Goal: Use online tool/utility: Utilize a website feature to perform a specific function

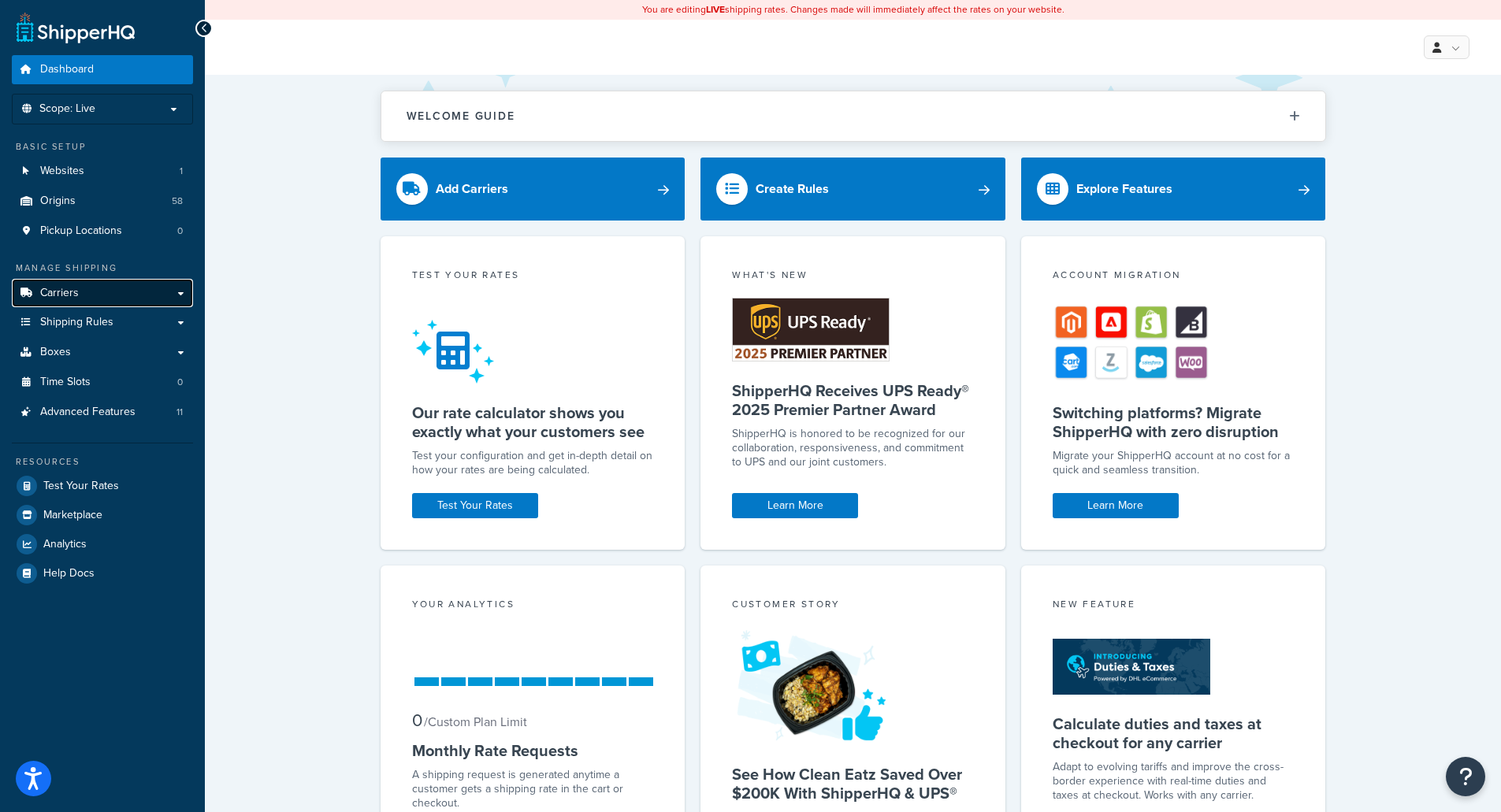
click at [69, 292] on span "Carriers" at bounding box center [59, 293] width 39 height 13
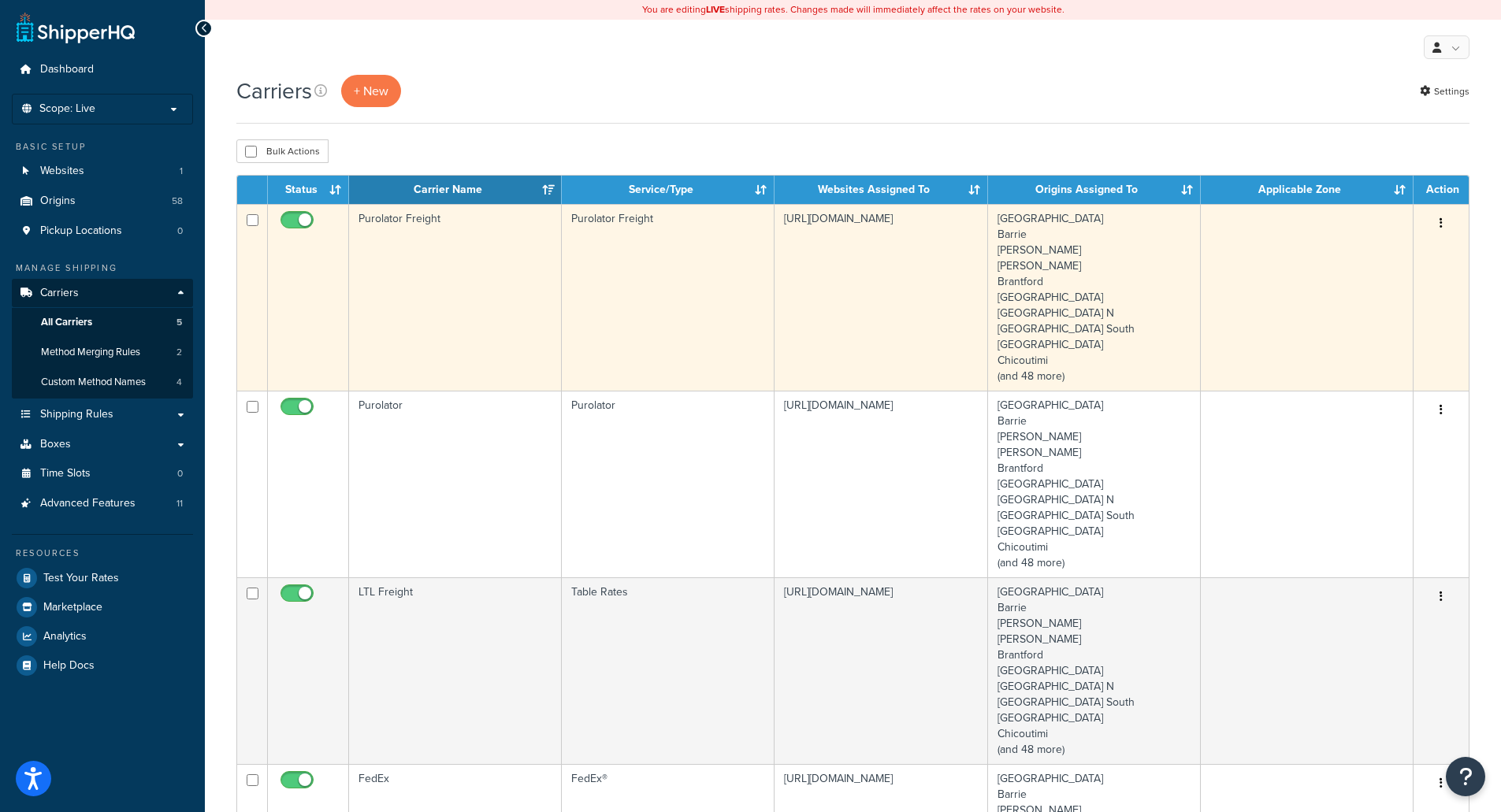
click at [419, 297] on td "Purolator Freight" at bounding box center [456, 297] width 213 height 187
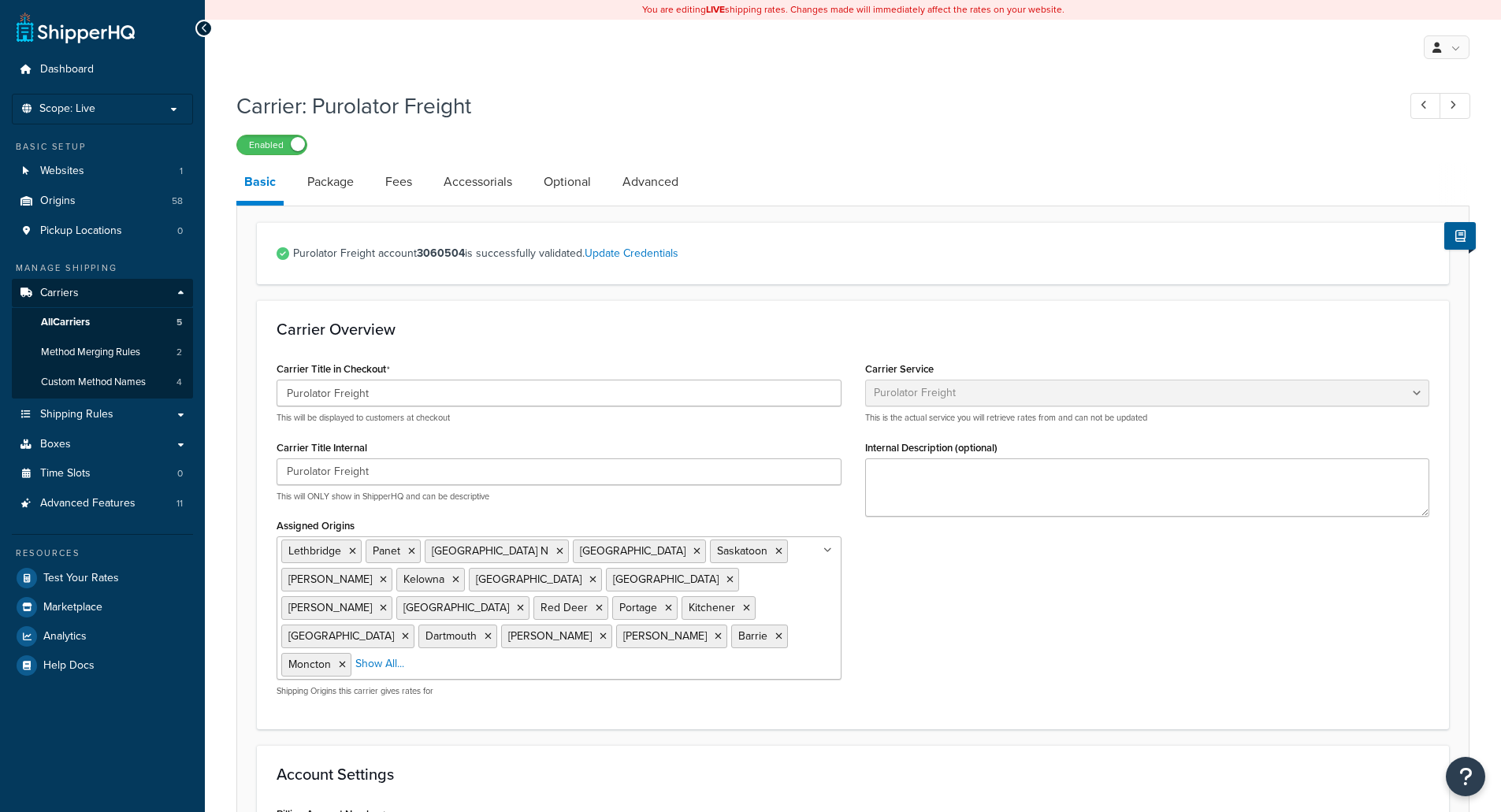
select select "purolatorFreight"
select select "10401"
click at [488, 185] on link "Accessorials" at bounding box center [477, 182] width 84 height 38
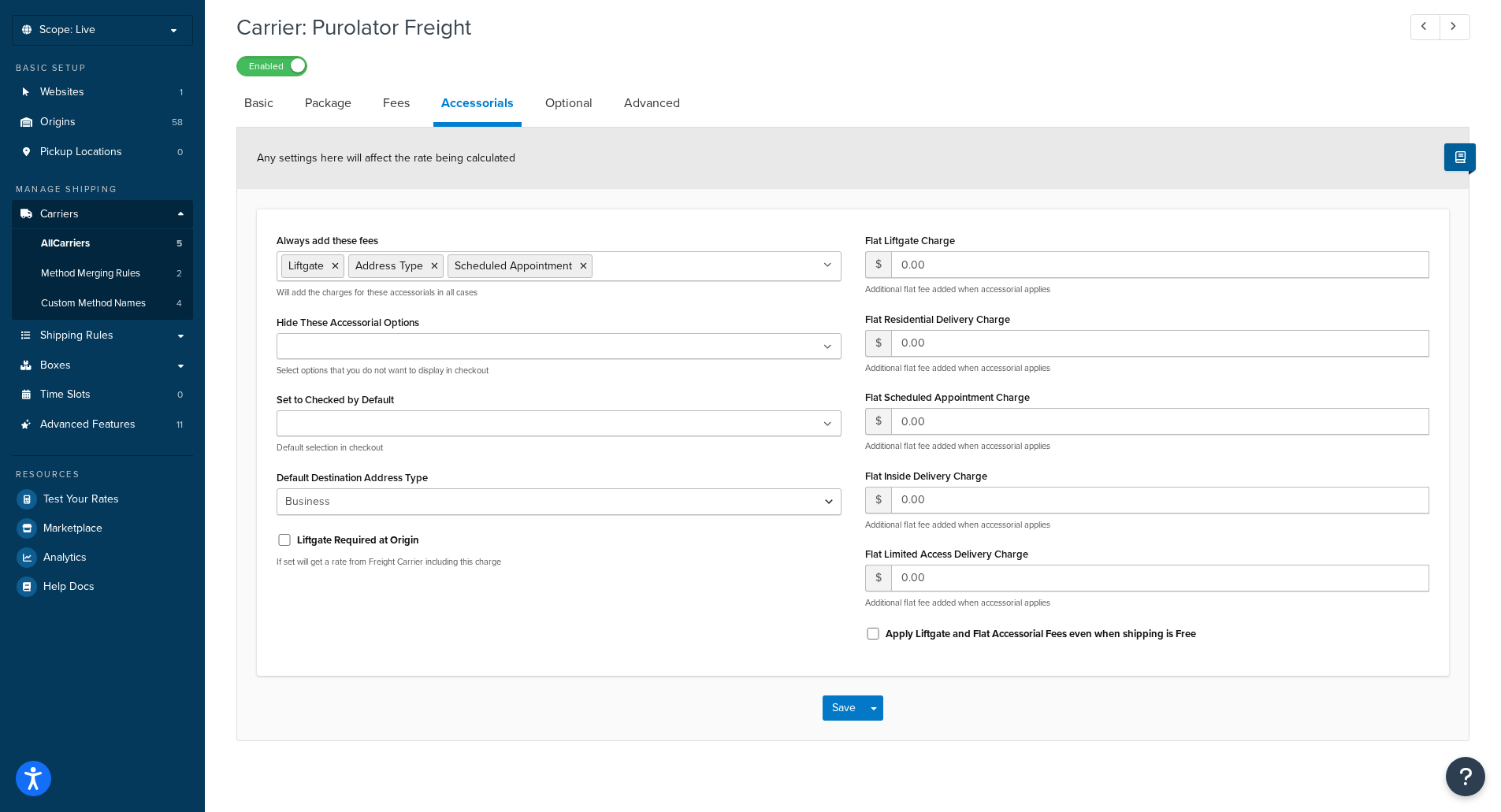
scroll to position [89, 0]
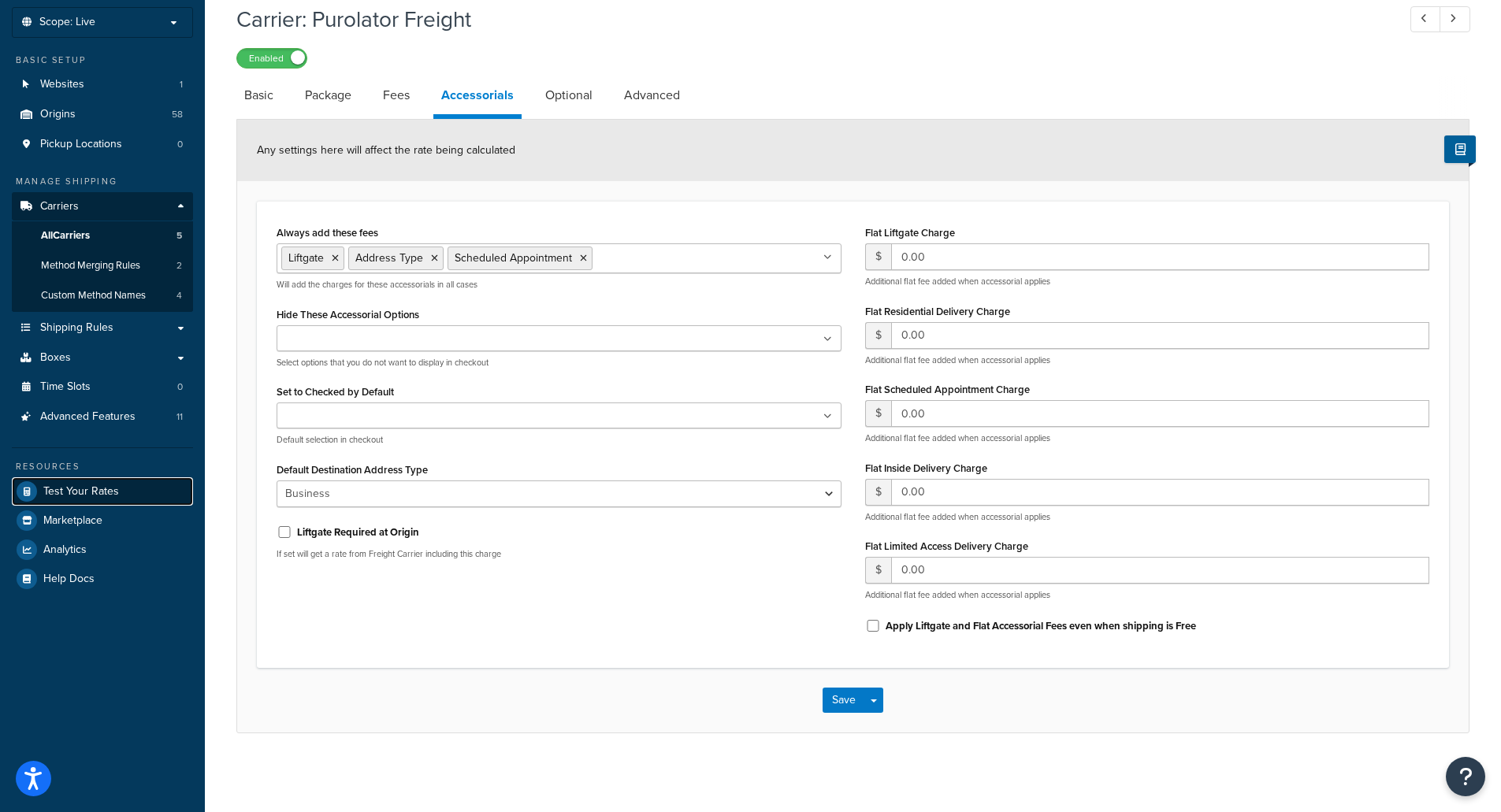
click at [87, 489] on span "Test Your Rates" at bounding box center [81, 491] width 76 height 13
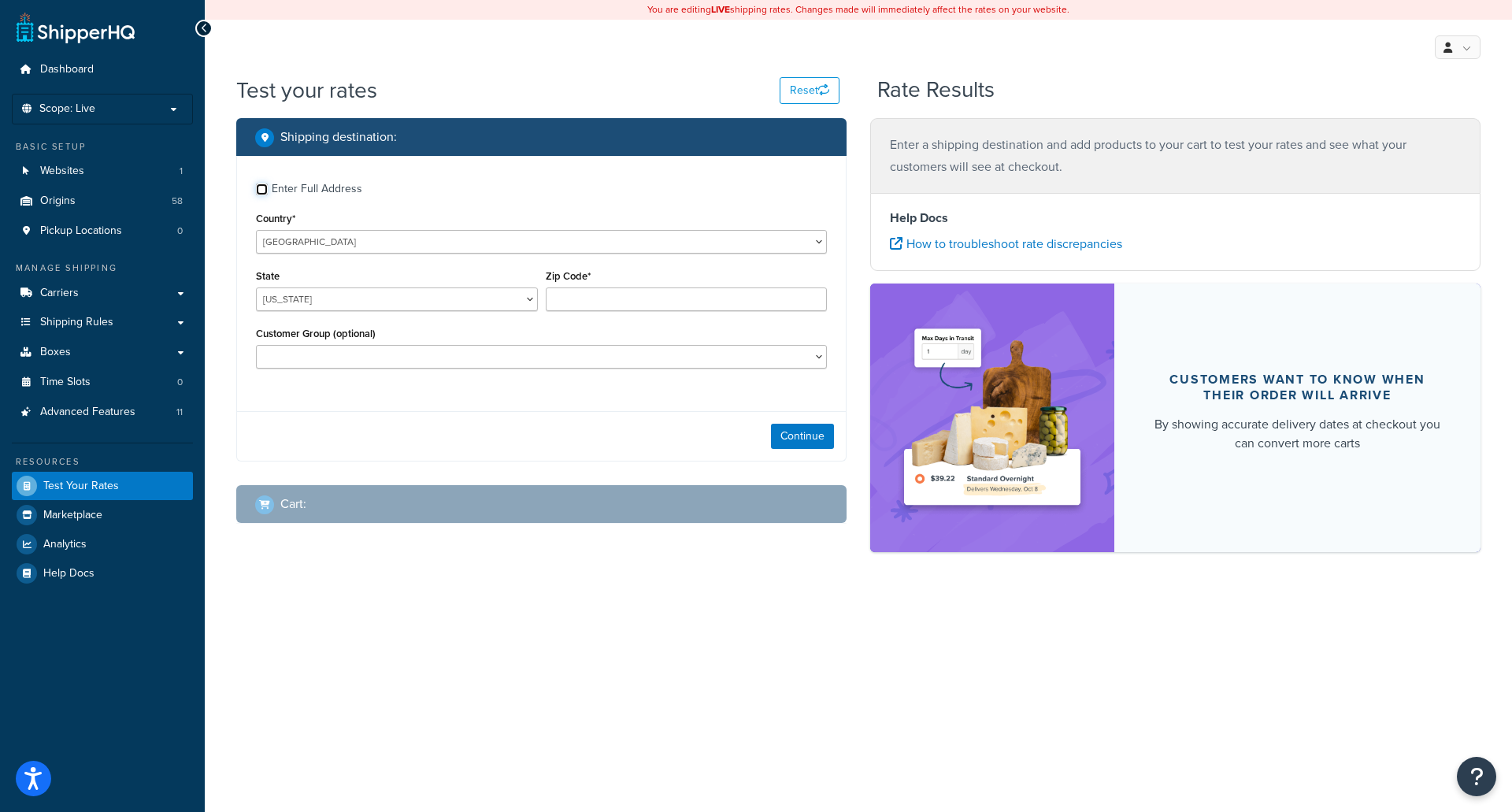
click at [258, 191] on input "Enter Full Address" at bounding box center [262, 189] width 12 height 12
checkbox input "true"
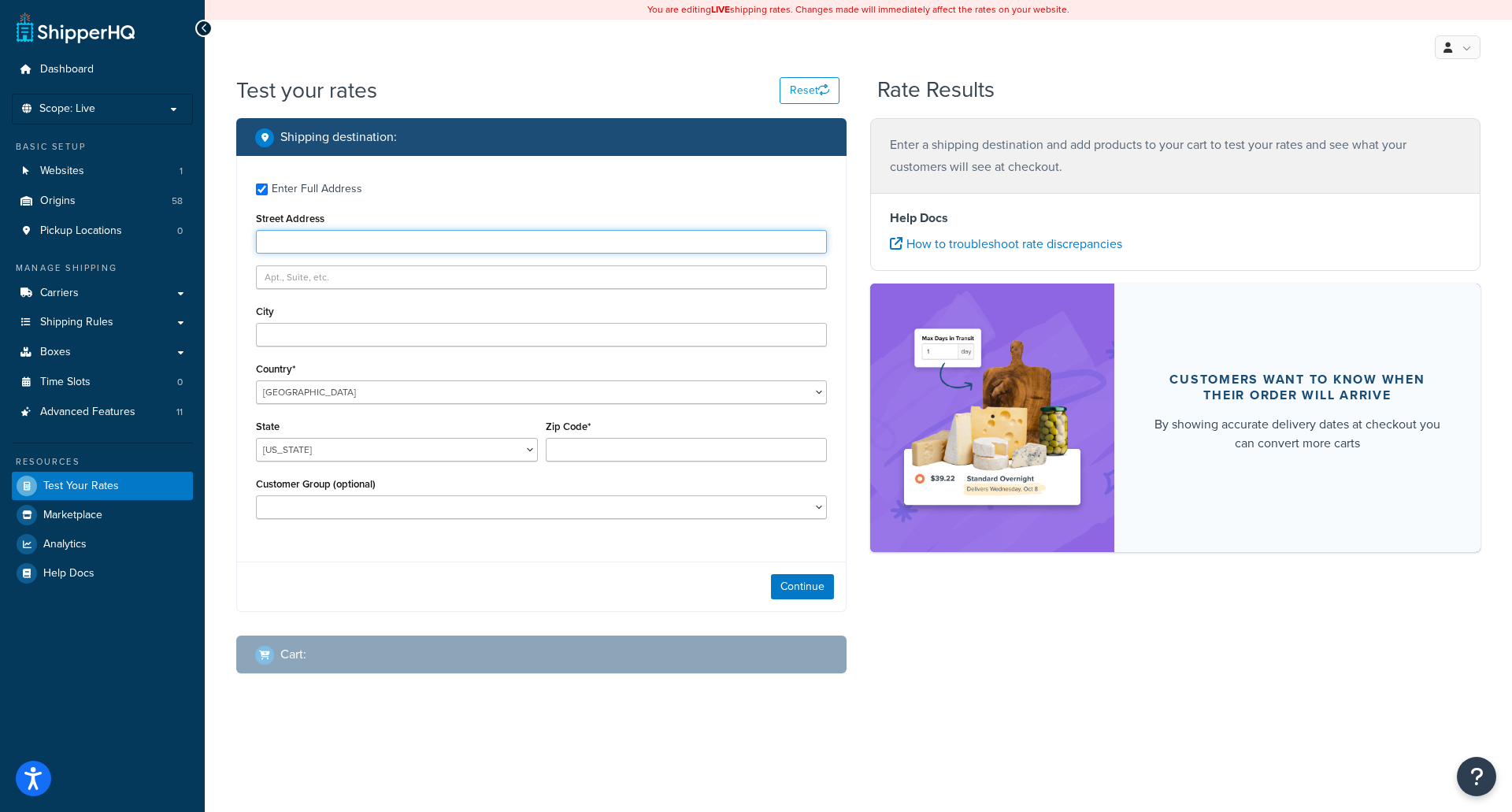
click at [307, 244] on input "Street Address" at bounding box center [542, 242] width 571 height 24
type input "[STREET_ADDRESS]"
type input "[PERSON_NAME]"
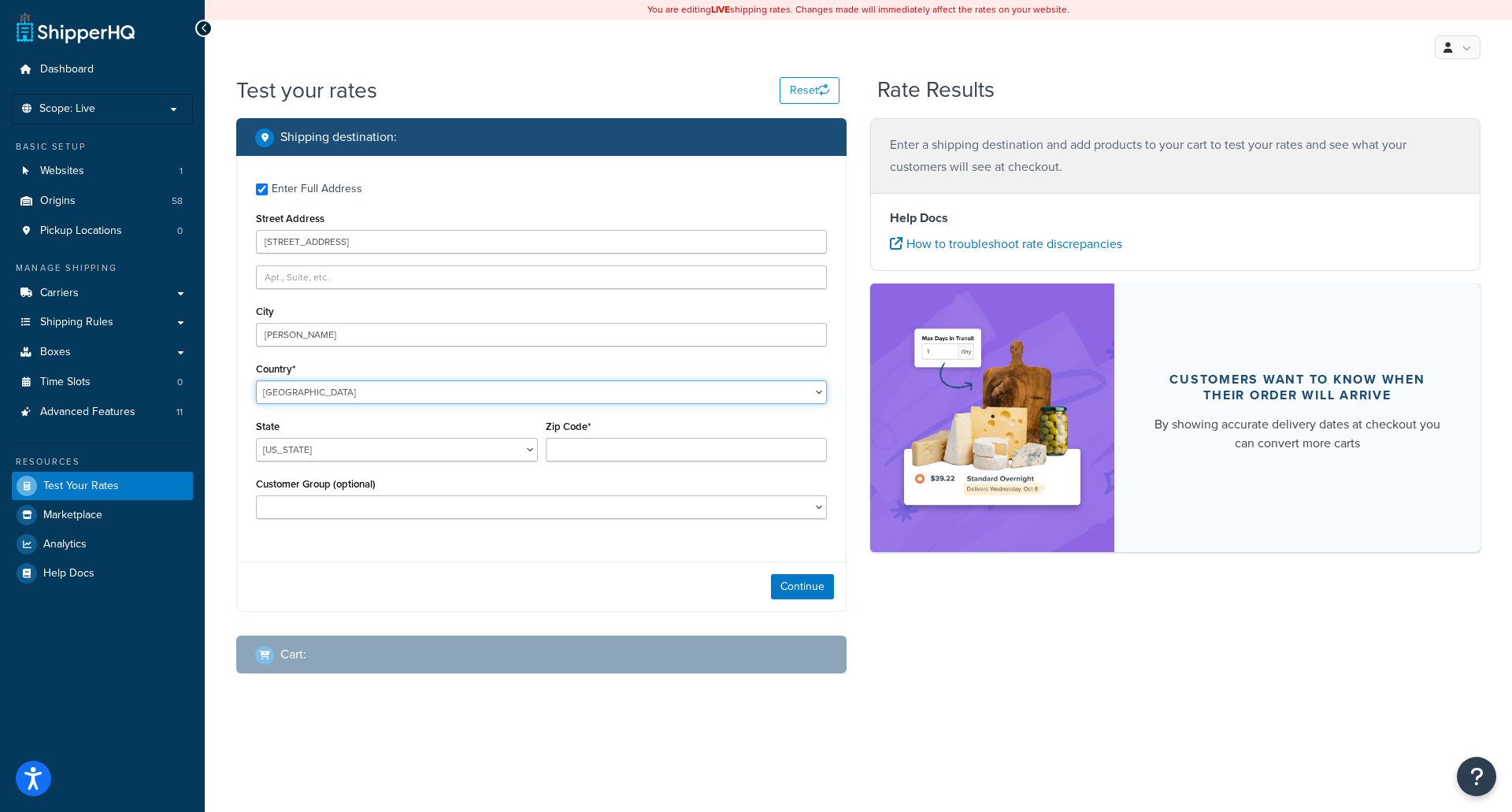
select select "CA"
type input "L9T 4C8"
type input "[GEOGRAPHIC_DATA]"
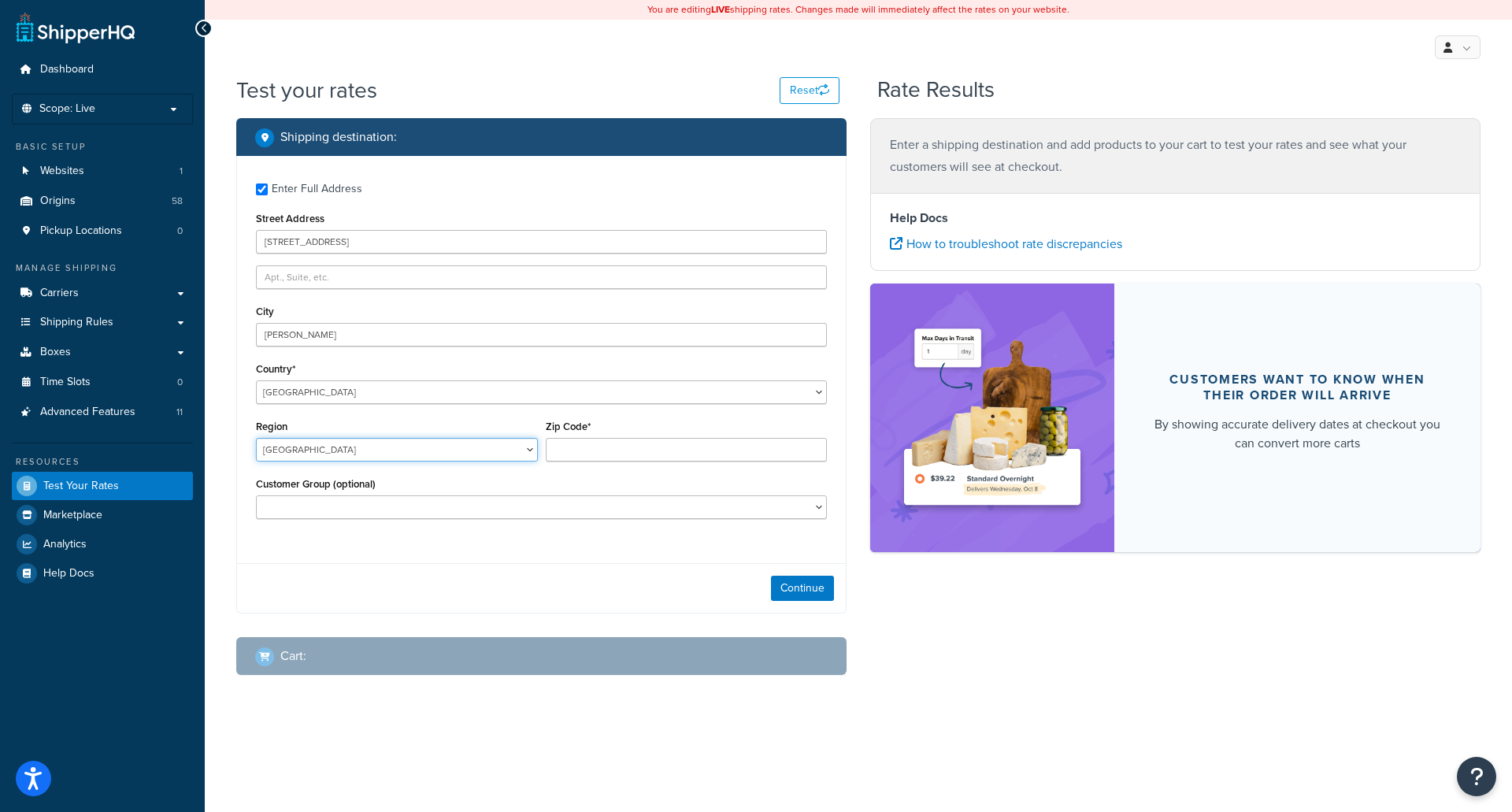
click at [323, 452] on select "[GEOGRAPHIC_DATA] [GEOGRAPHIC_DATA] [GEOGRAPHIC_DATA] [GEOGRAPHIC_DATA] [GEOGRA…" at bounding box center [397, 449] width 282 height 24
type input "L9T 4C8"
select select "ON"
click at [256, 438] on select "[GEOGRAPHIC_DATA] [GEOGRAPHIC_DATA] [GEOGRAPHIC_DATA] [GEOGRAPHIC_DATA] [GEOGRA…" at bounding box center [397, 449] width 282 height 24
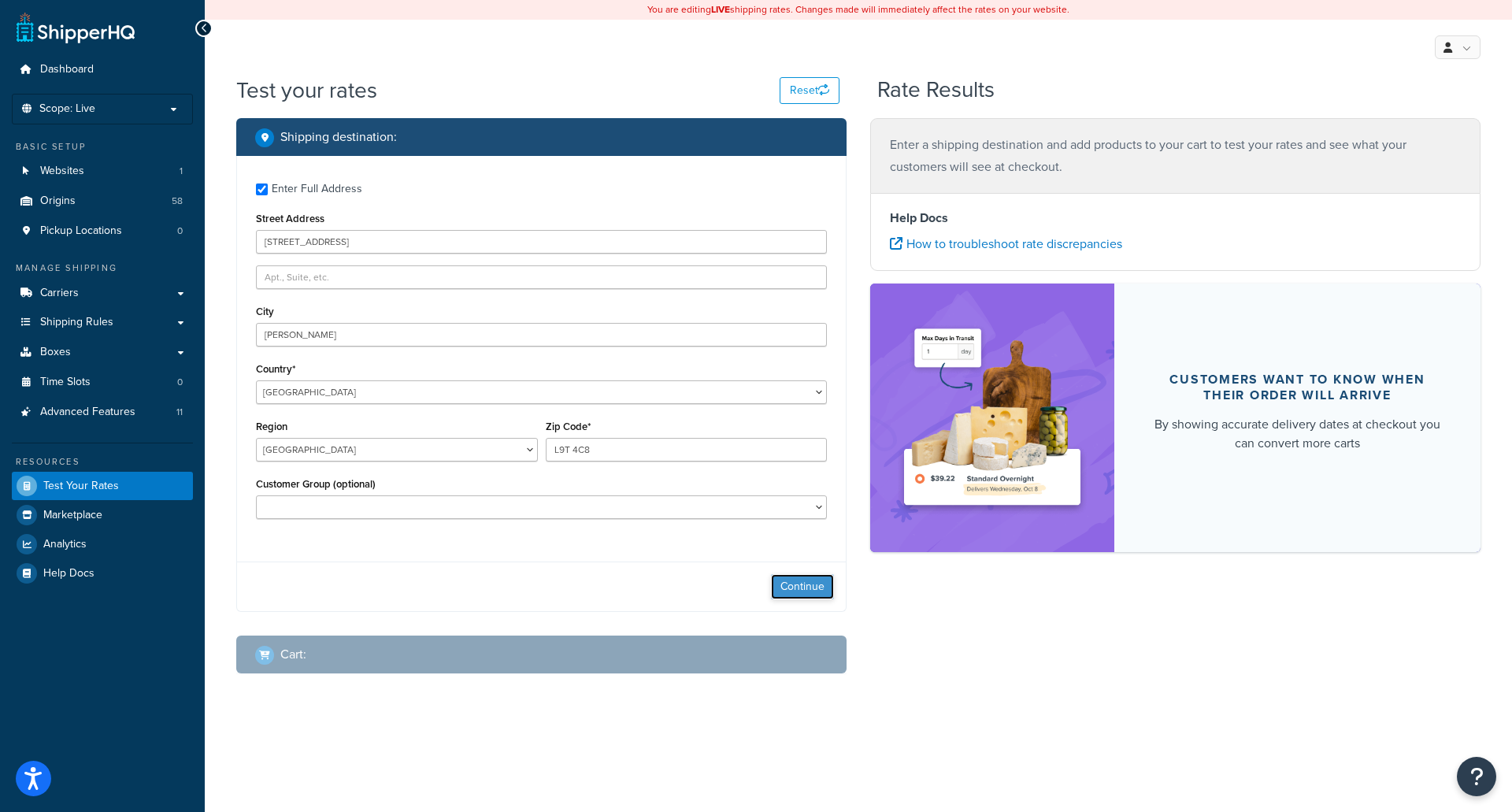
click at [801, 583] on button "Continue" at bounding box center [803, 587] width 63 height 25
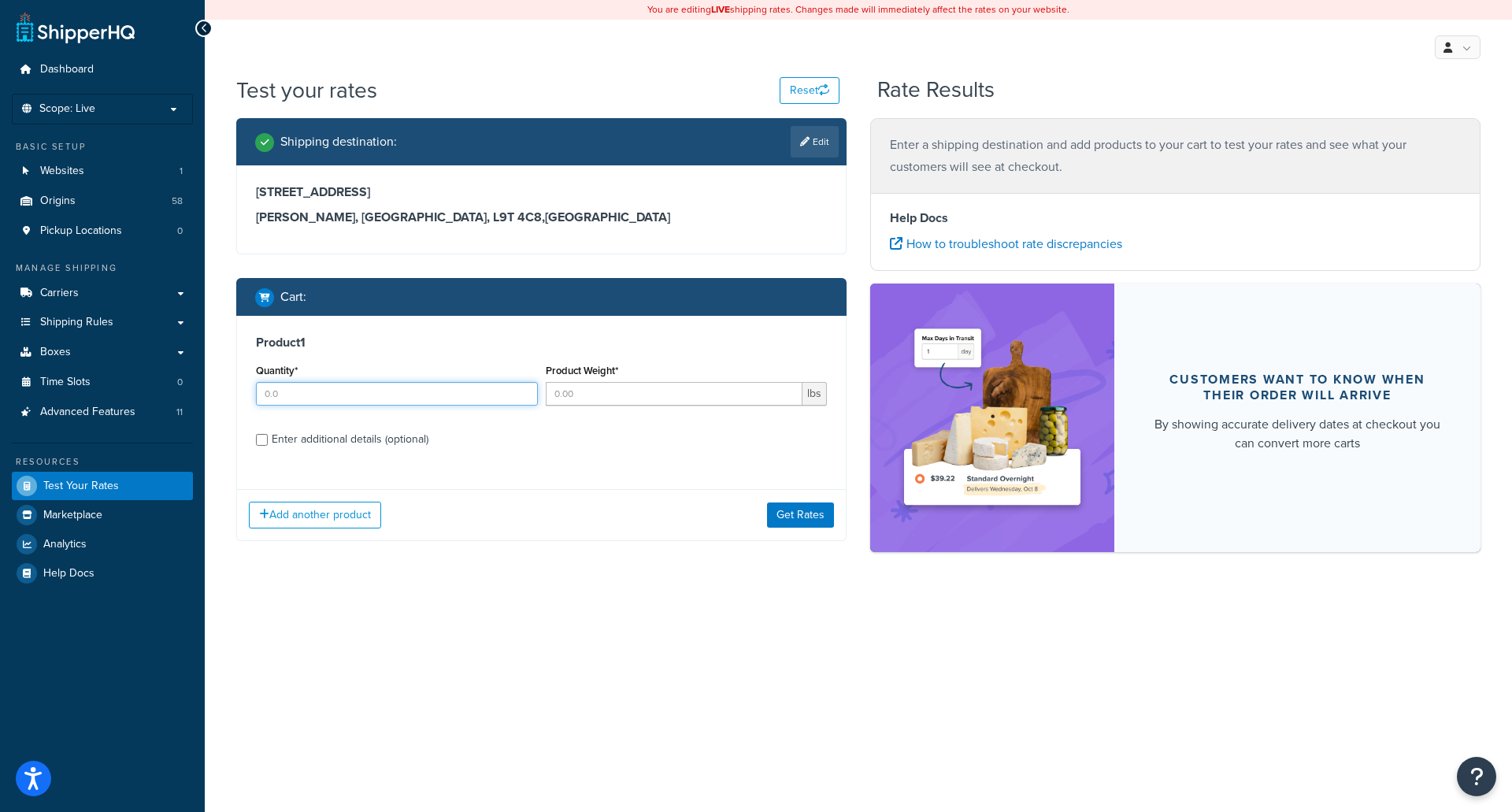
click at [292, 394] on input "Quantity*" at bounding box center [397, 393] width 282 height 24
type input "1"
click at [570, 399] on input "Product Weight*" at bounding box center [674, 393] width 258 height 24
type input "247"
click at [263, 436] on input "Enter additional details (optional)" at bounding box center [262, 439] width 12 height 12
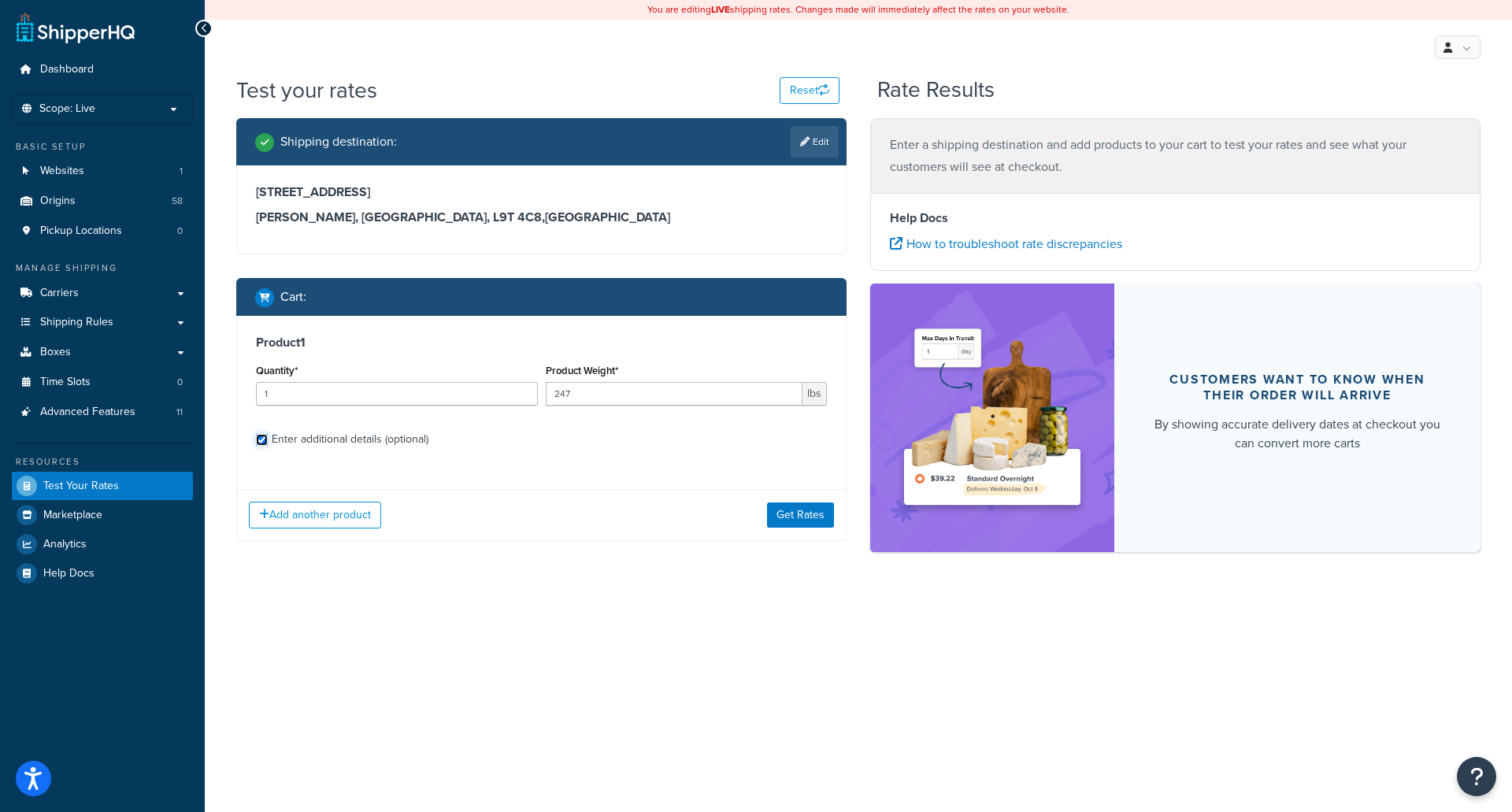
checkbox input "true"
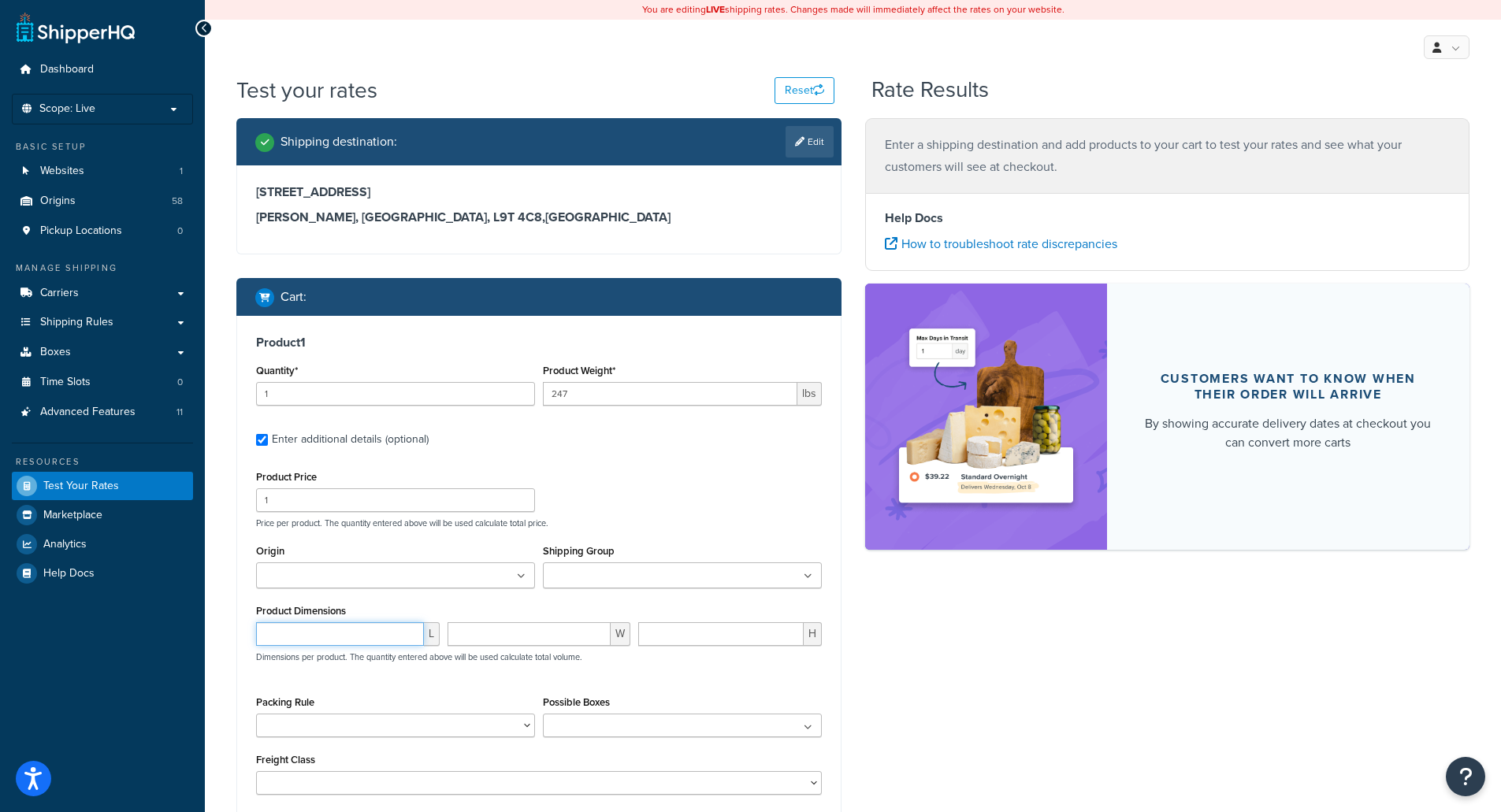
click at [353, 638] on input "number" at bounding box center [340, 634] width 168 height 24
type input "31"
type input "27"
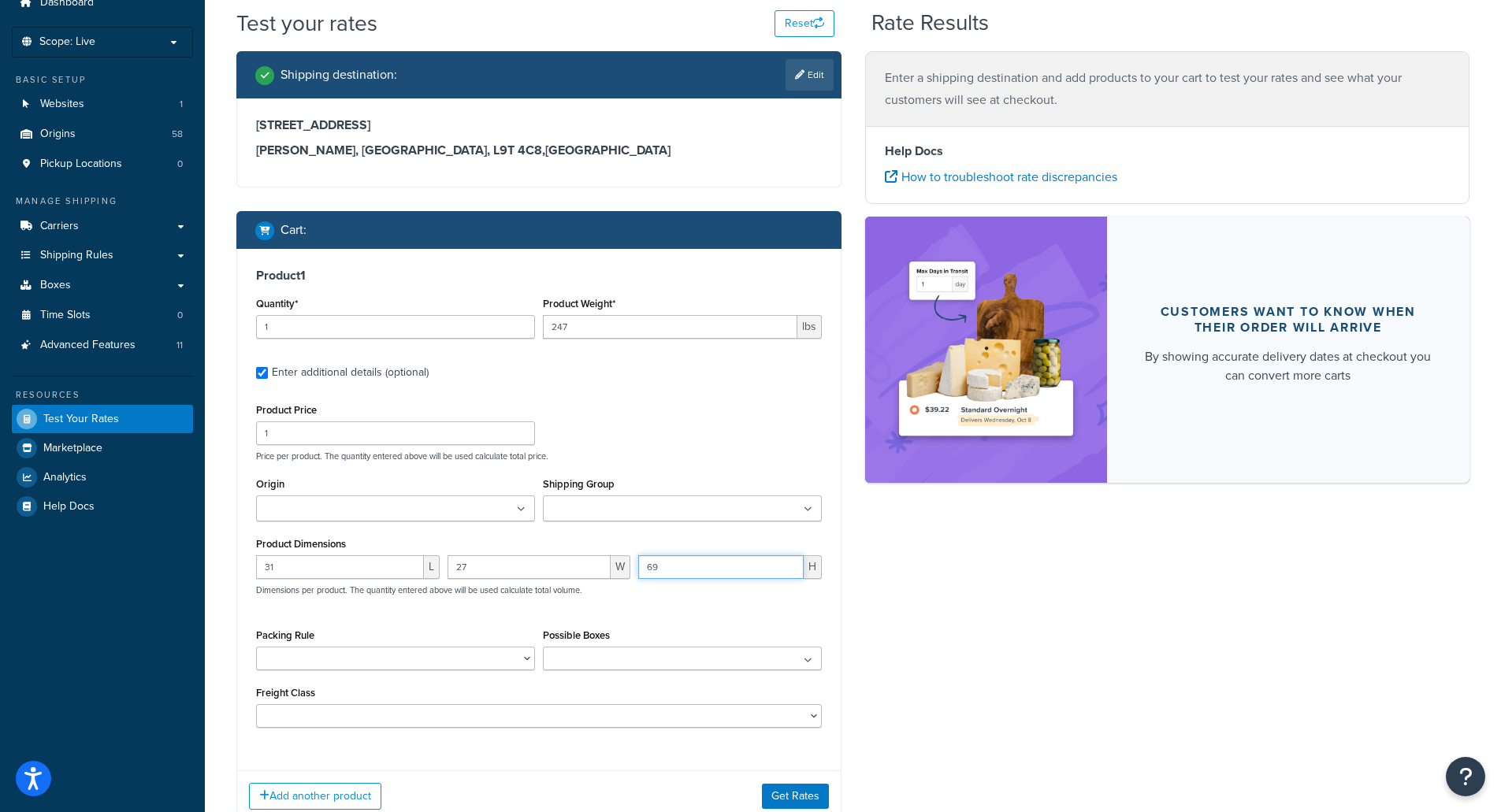
scroll to position [182, 0]
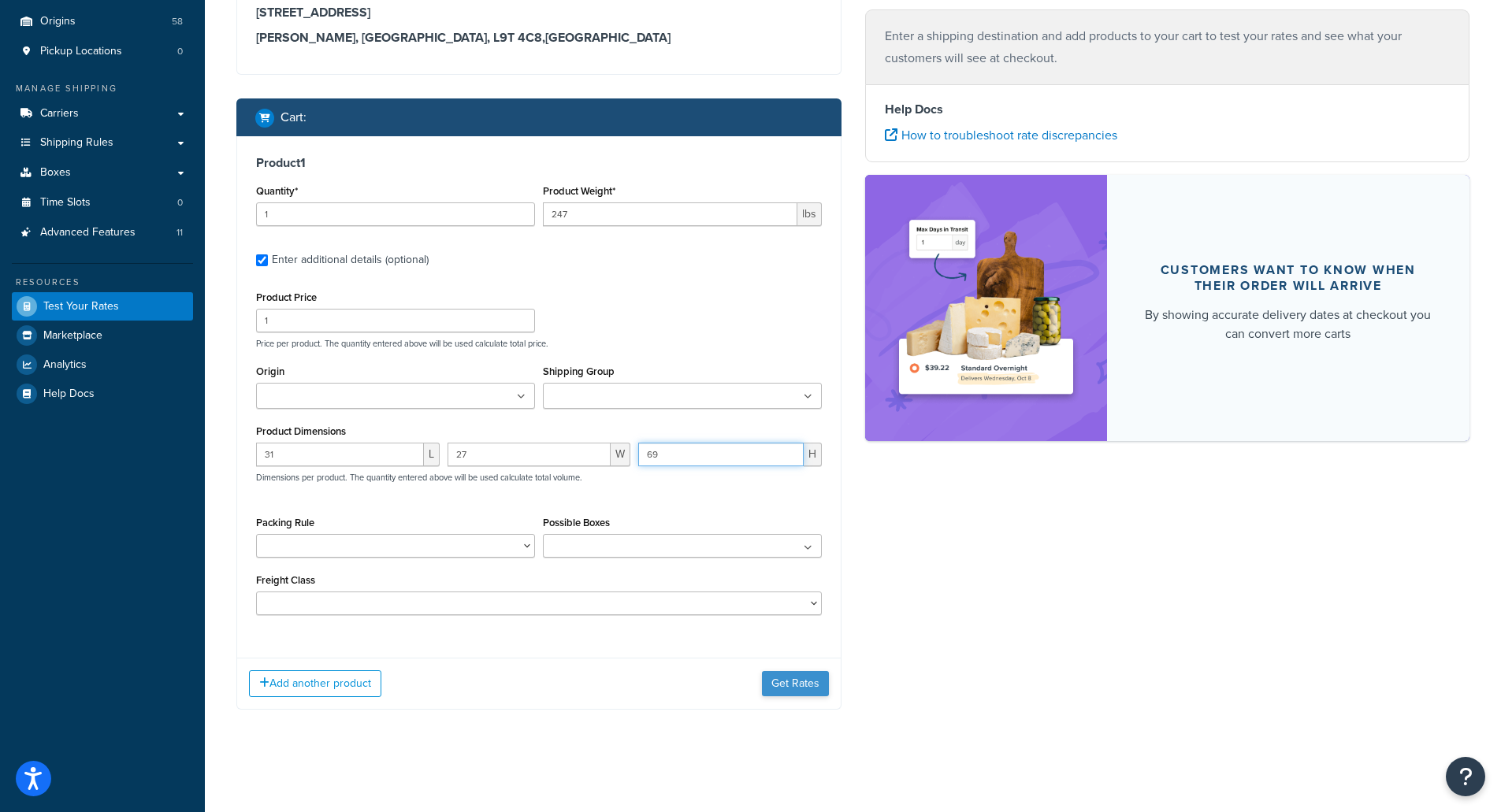
type input "69"
click at [793, 686] on button "Get Rates" at bounding box center [795, 683] width 67 height 25
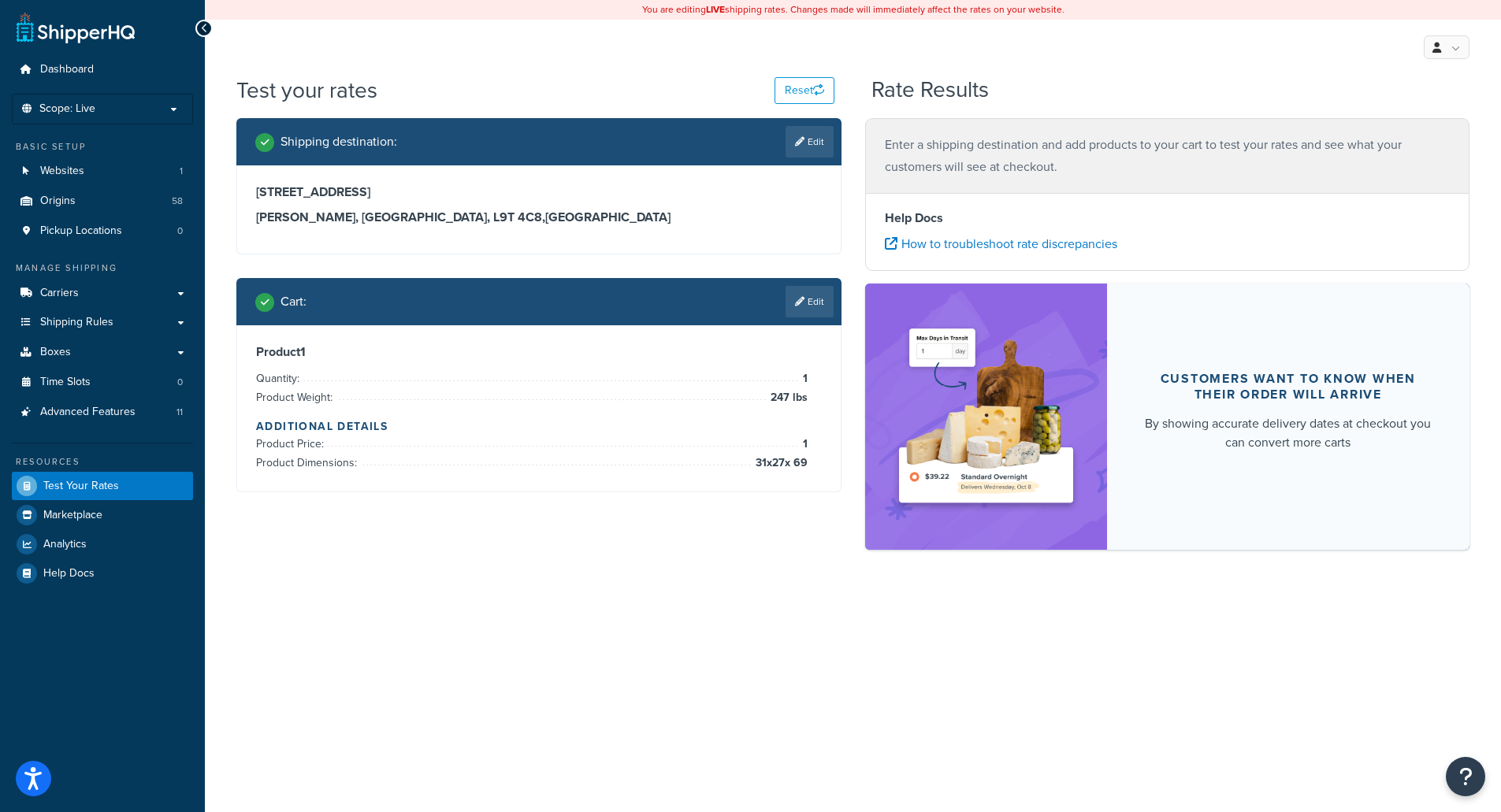
scroll to position [0, 0]
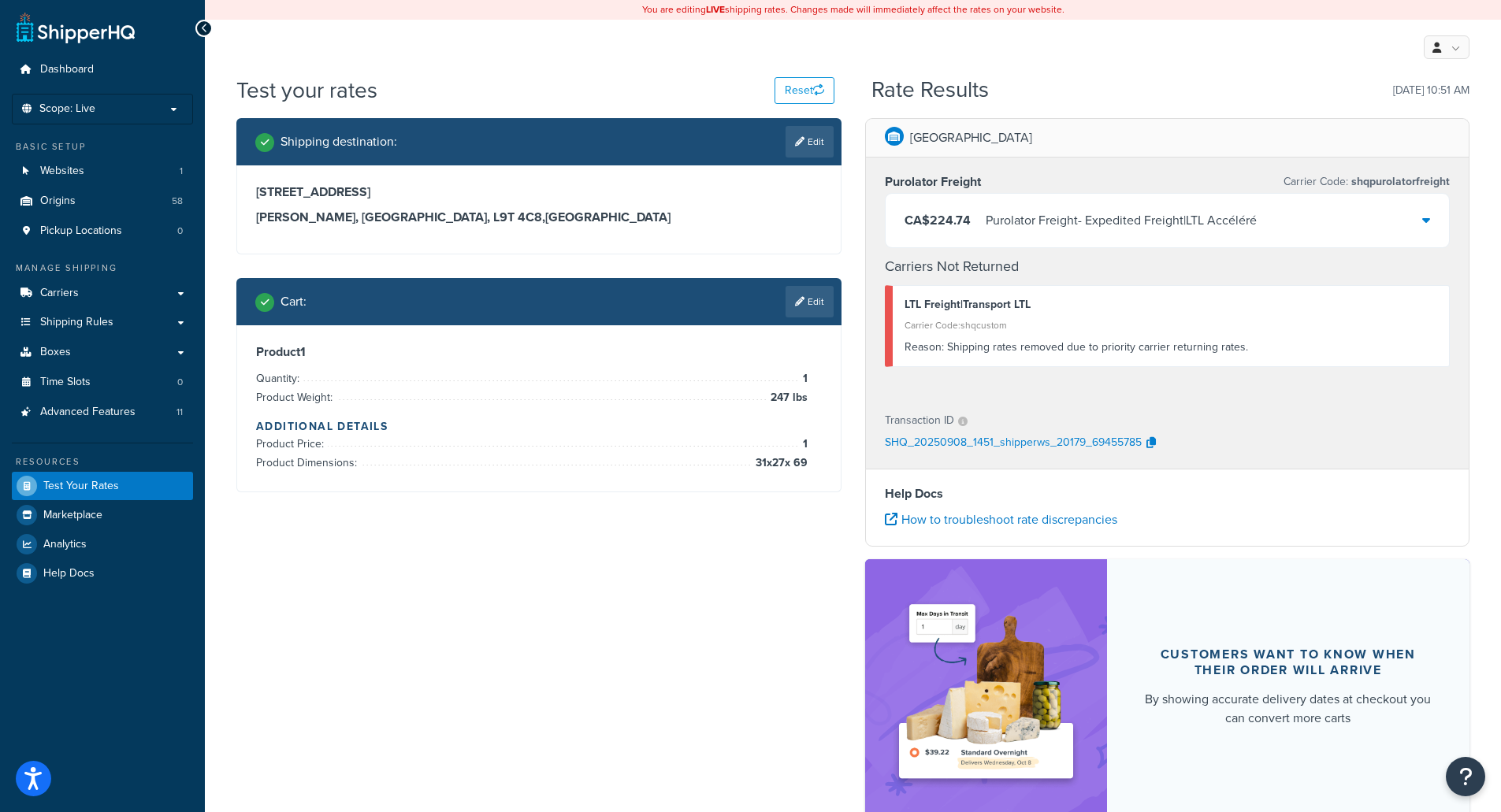
click at [1424, 213] on div at bounding box center [1426, 221] width 8 height 22
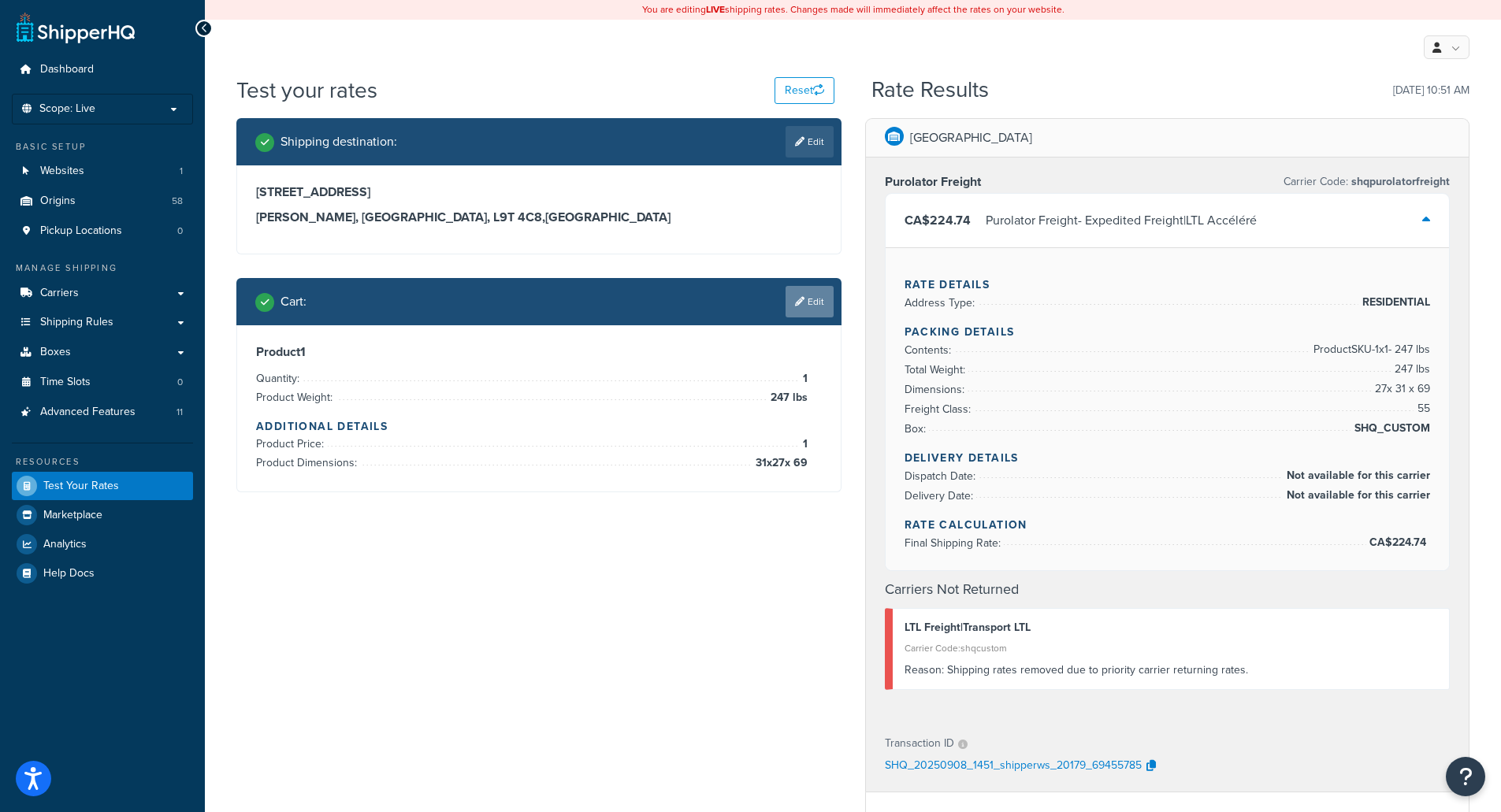
click at [812, 303] on link "Edit" at bounding box center [809, 302] width 48 height 32
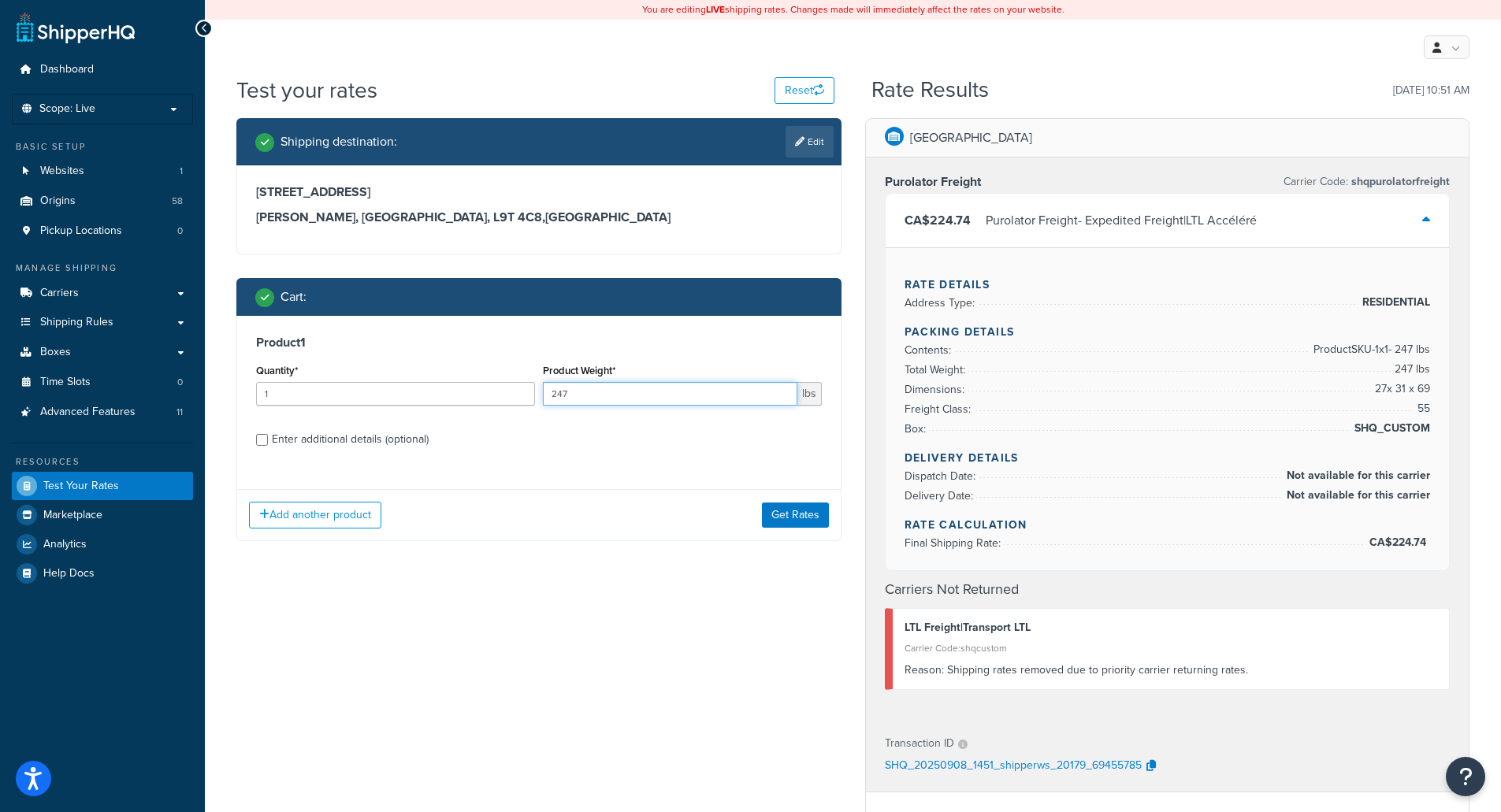
click at [598, 398] on input "247" at bounding box center [670, 393] width 255 height 24
type input "2"
type input "800"
click at [261, 444] on input "Enter additional details (optional)" at bounding box center [262, 439] width 12 height 12
checkbox input "true"
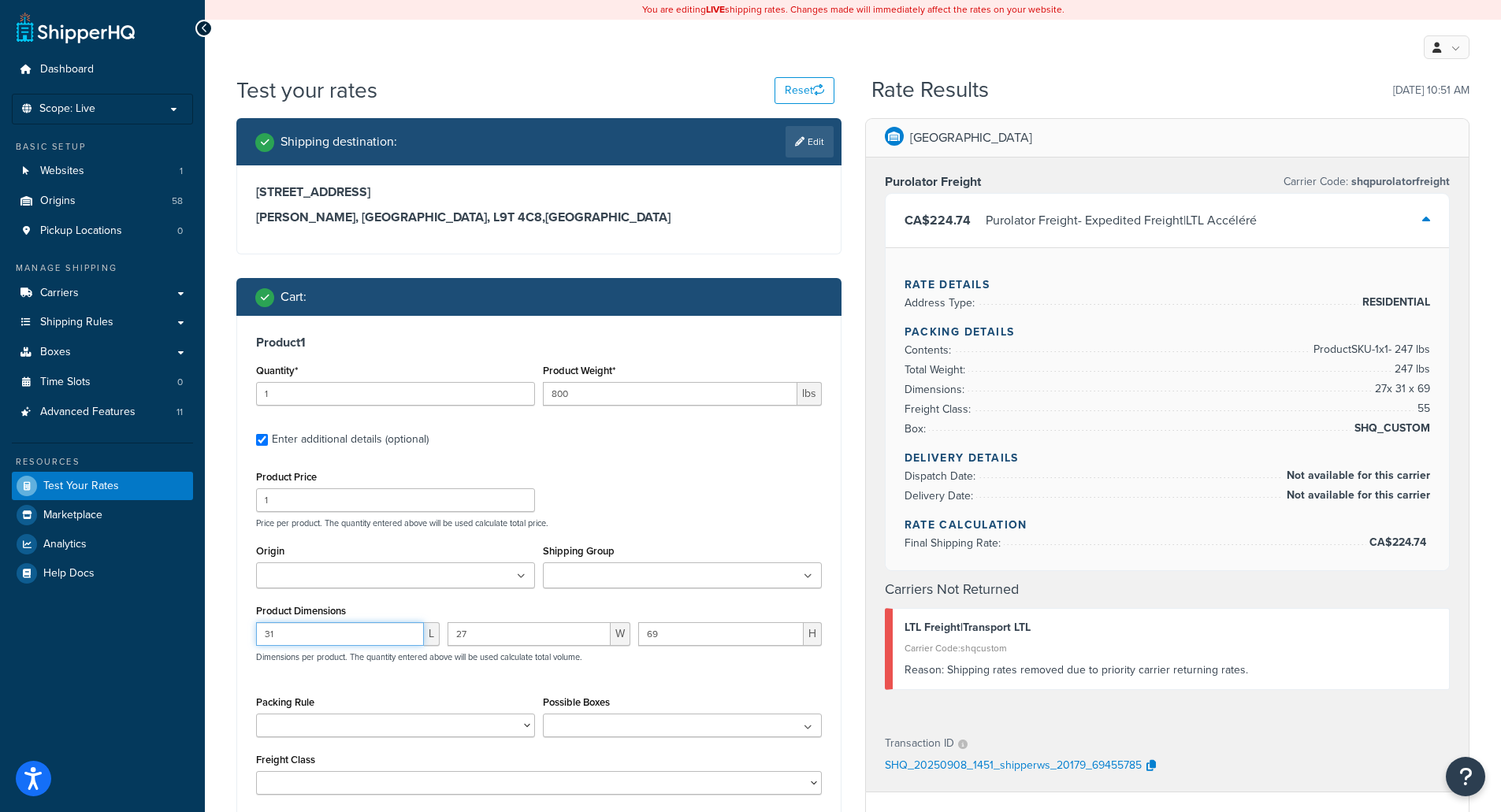
click at [325, 629] on input "31" at bounding box center [340, 634] width 168 height 24
type input "3"
type input "83"
type input "22"
type input "24.2"
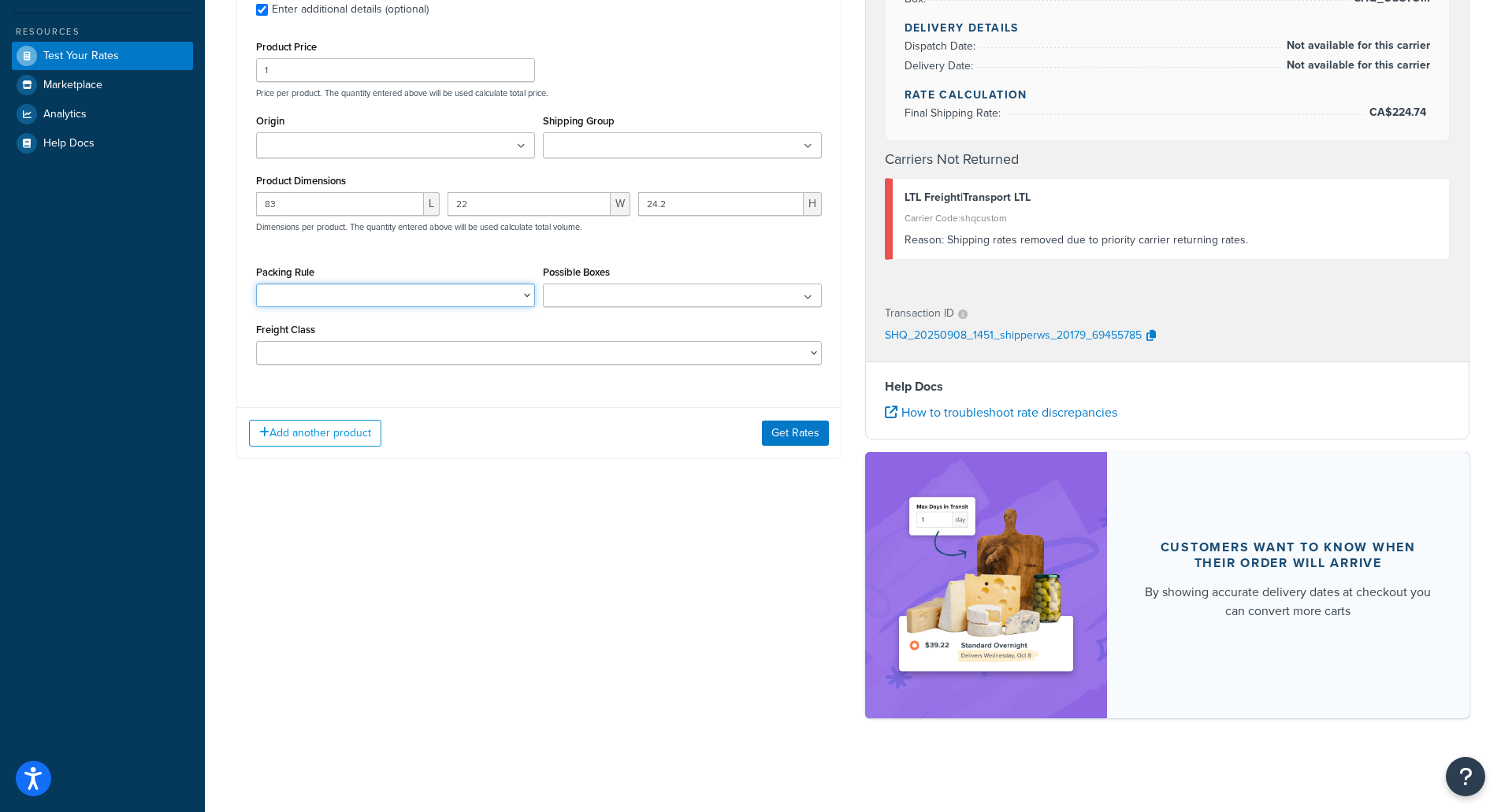
scroll to position [430, 0]
click at [790, 430] on button "Get Rates" at bounding box center [795, 432] width 67 height 25
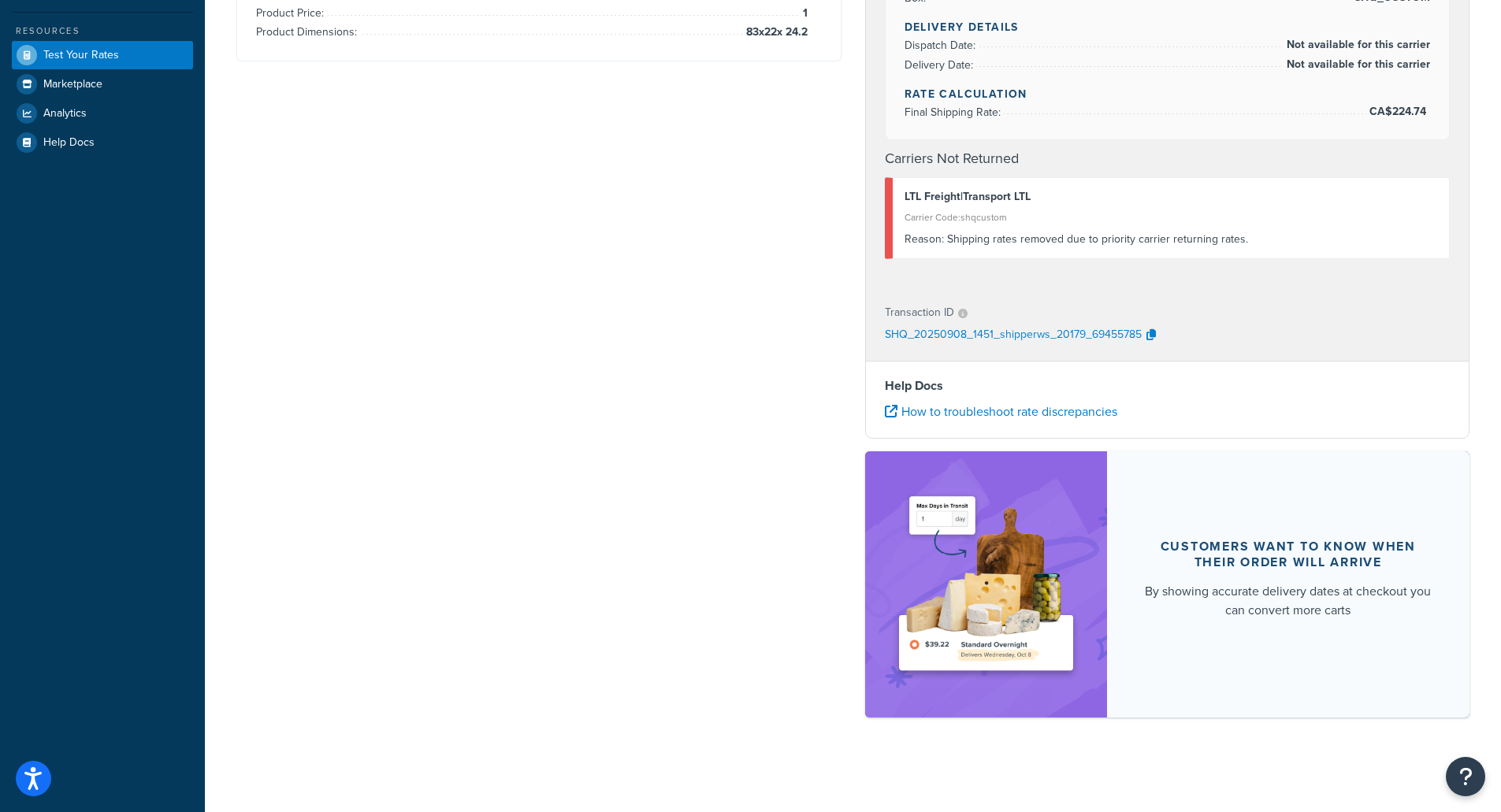
scroll to position [0, 0]
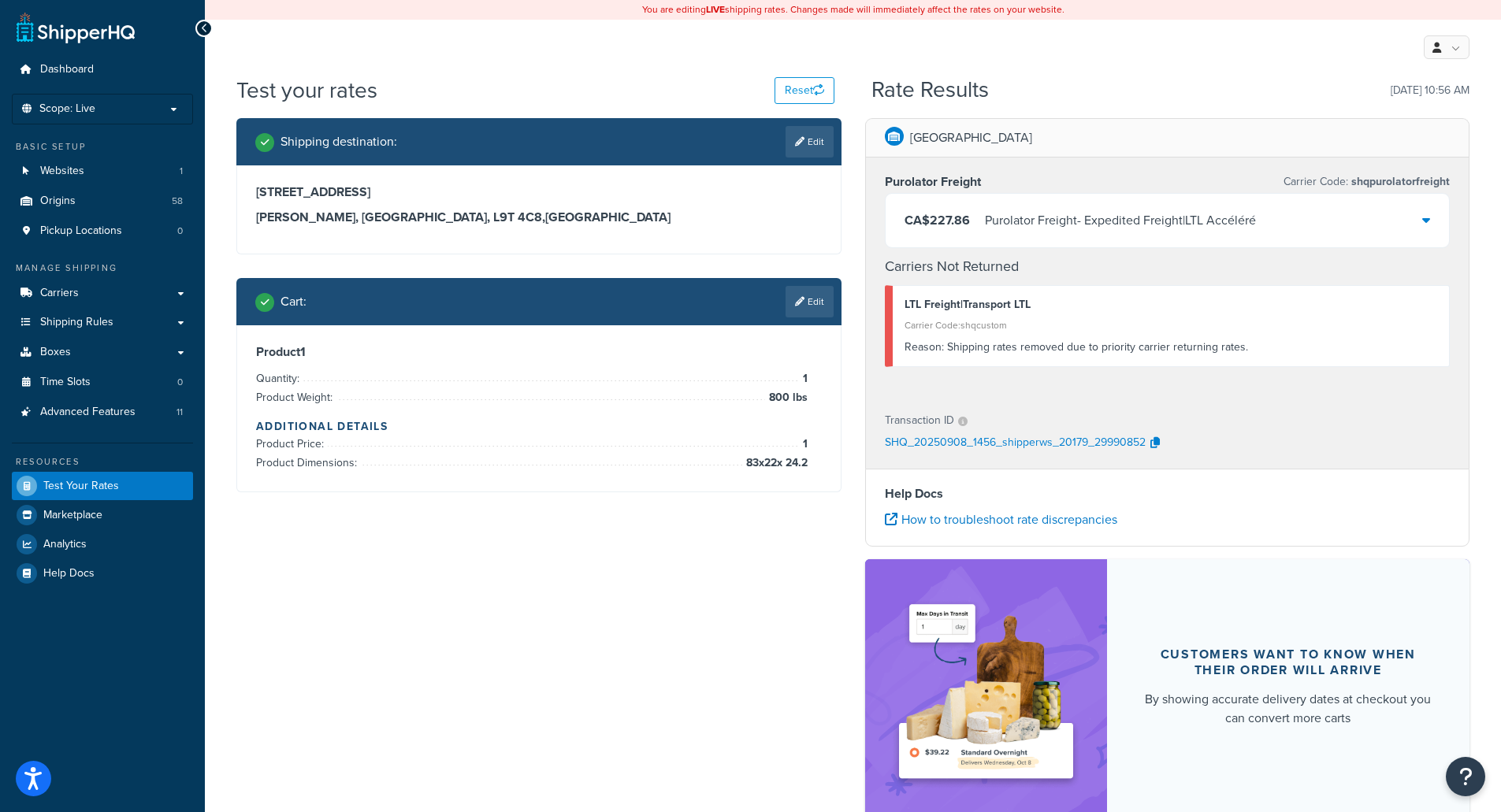
click at [1426, 221] on icon at bounding box center [1426, 220] width 8 height 13
